Goal: Information Seeking & Learning: Learn about a topic

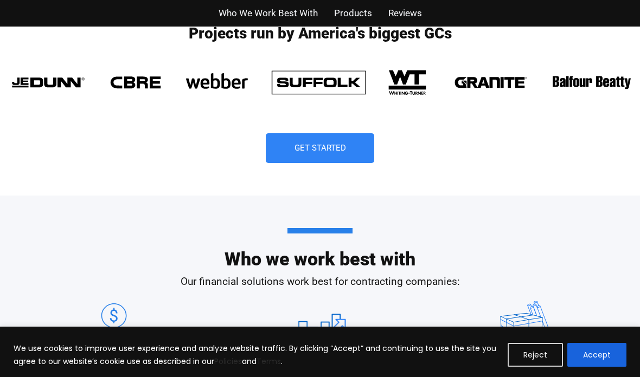
click at [599, 367] on button "Accept" at bounding box center [596, 355] width 59 height 24
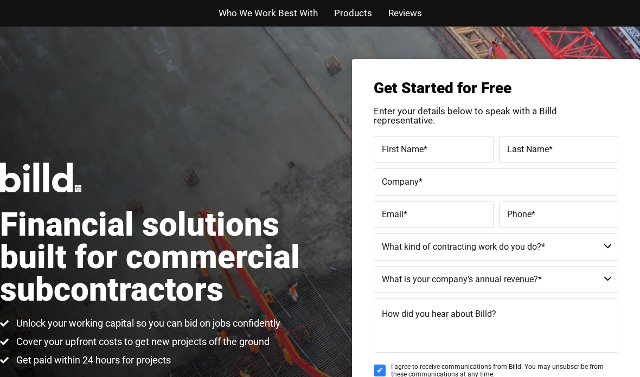
click at [348, 17] on span "Products" at bounding box center [353, 13] width 38 height 16
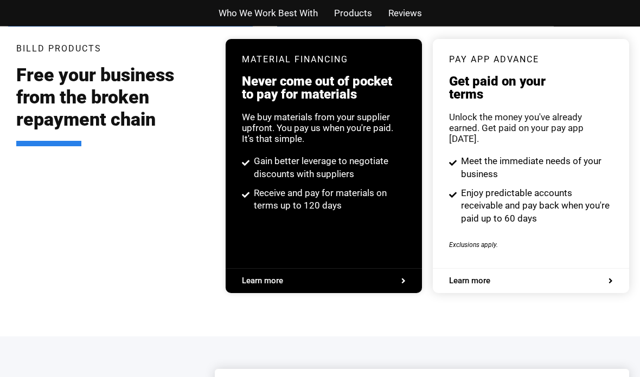
click at [293, 15] on span "Who We Work Best With" at bounding box center [267, 13] width 99 height 16
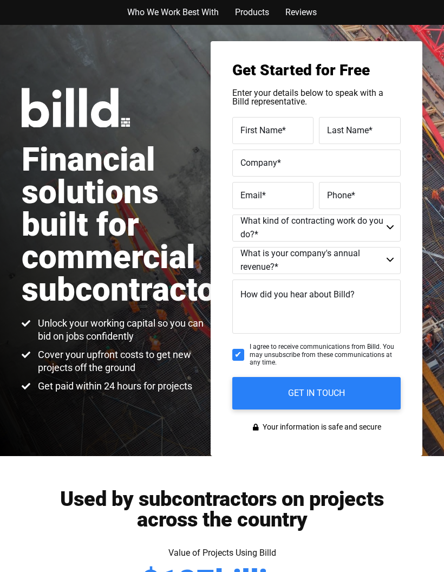
click at [248, 12] on span "Products" at bounding box center [252, 12] width 34 height 14
click at [258, 11] on span "Products" at bounding box center [252, 12] width 34 height 14
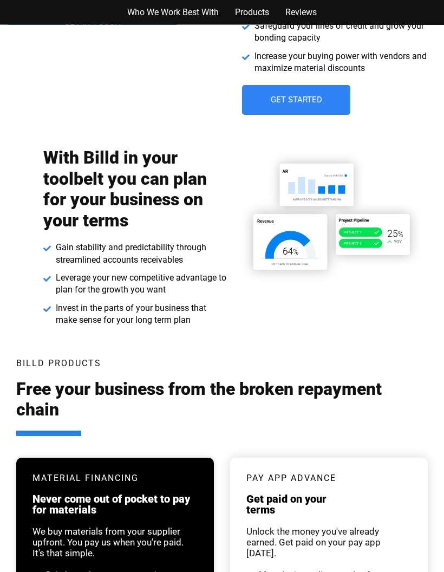
scroll to position [1918, 0]
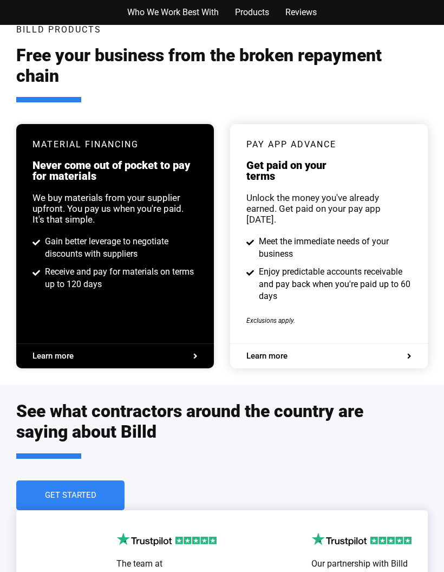
click at [285, 377] on h2 "See what contractors around the country are saying about Billd" at bounding box center [211, 430] width 390 height 58
click at [68, 377] on span "Get Started" at bounding box center [70, 496] width 51 height 8
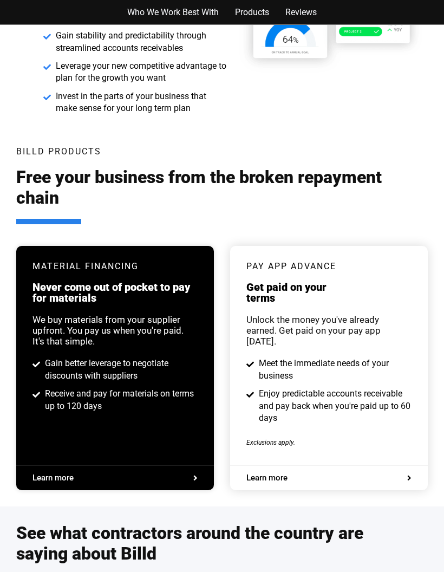
scroll to position [1918, 0]
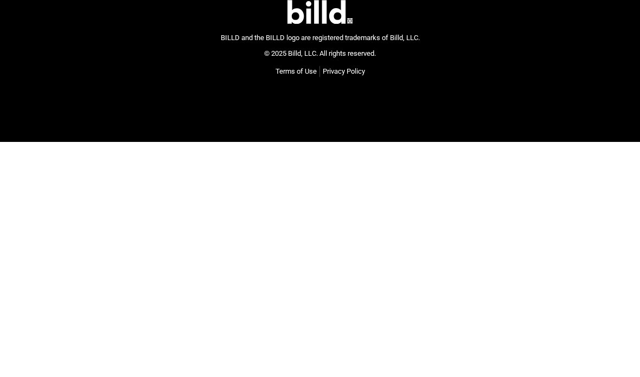
scroll to position [2026, 0]
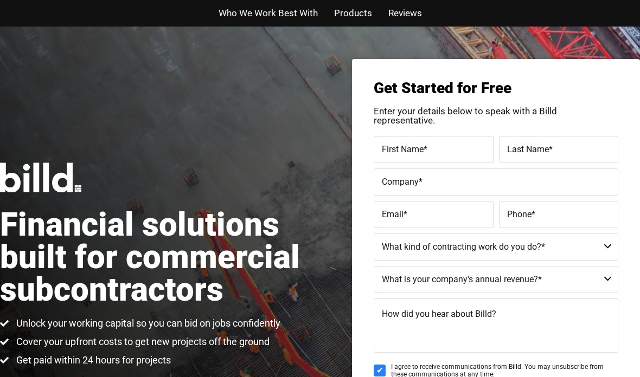
click at [359, 16] on span "Products" at bounding box center [353, 13] width 38 height 16
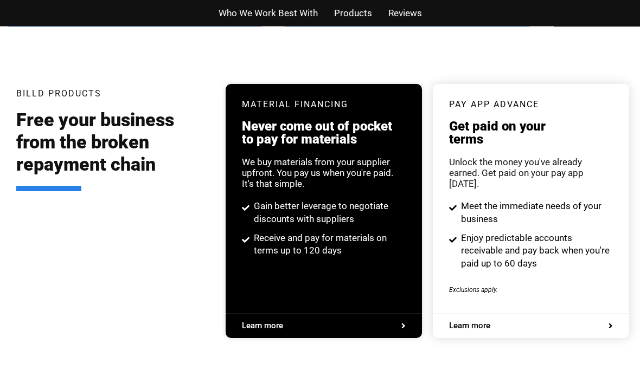
scroll to position [2015, 0]
